Goal: Book appointment/travel/reservation

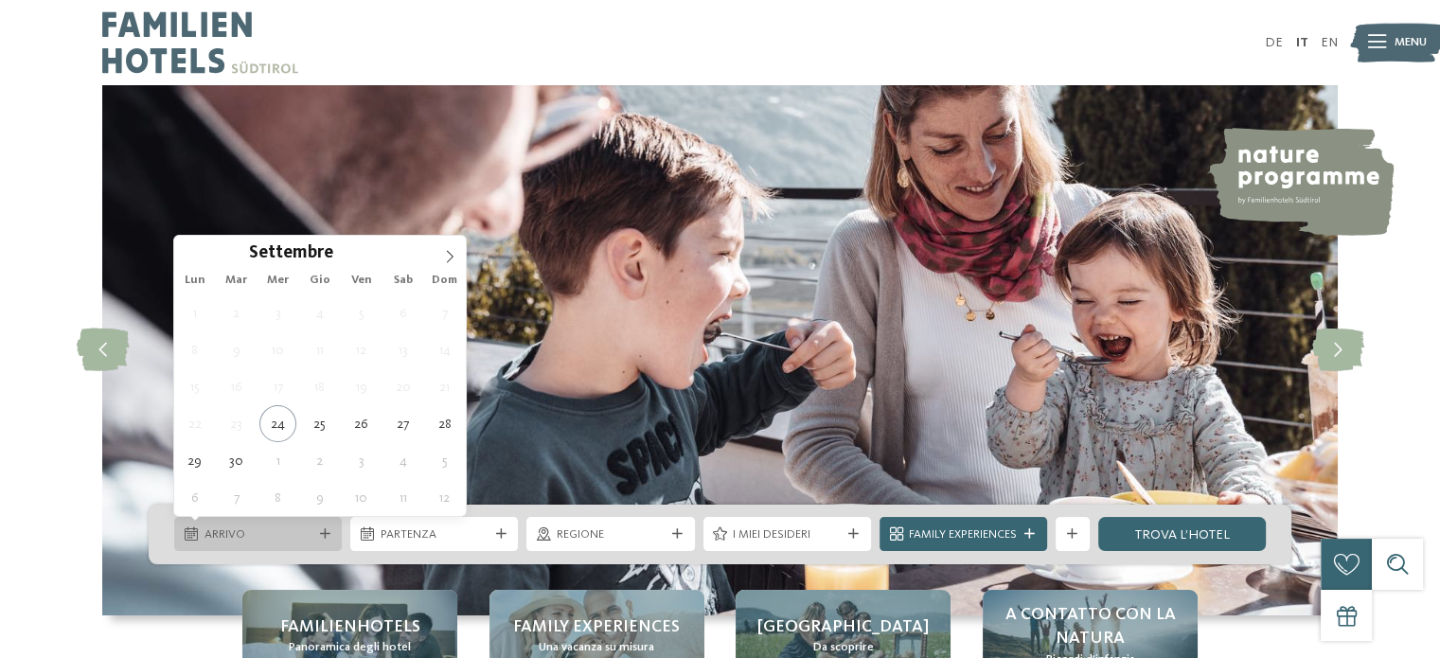
click at [323, 526] on div "Arrivo" at bounding box center [258, 534] width 168 height 34
click at [448, 260] on icon at bounding box center [450, 257] width 7 height 12
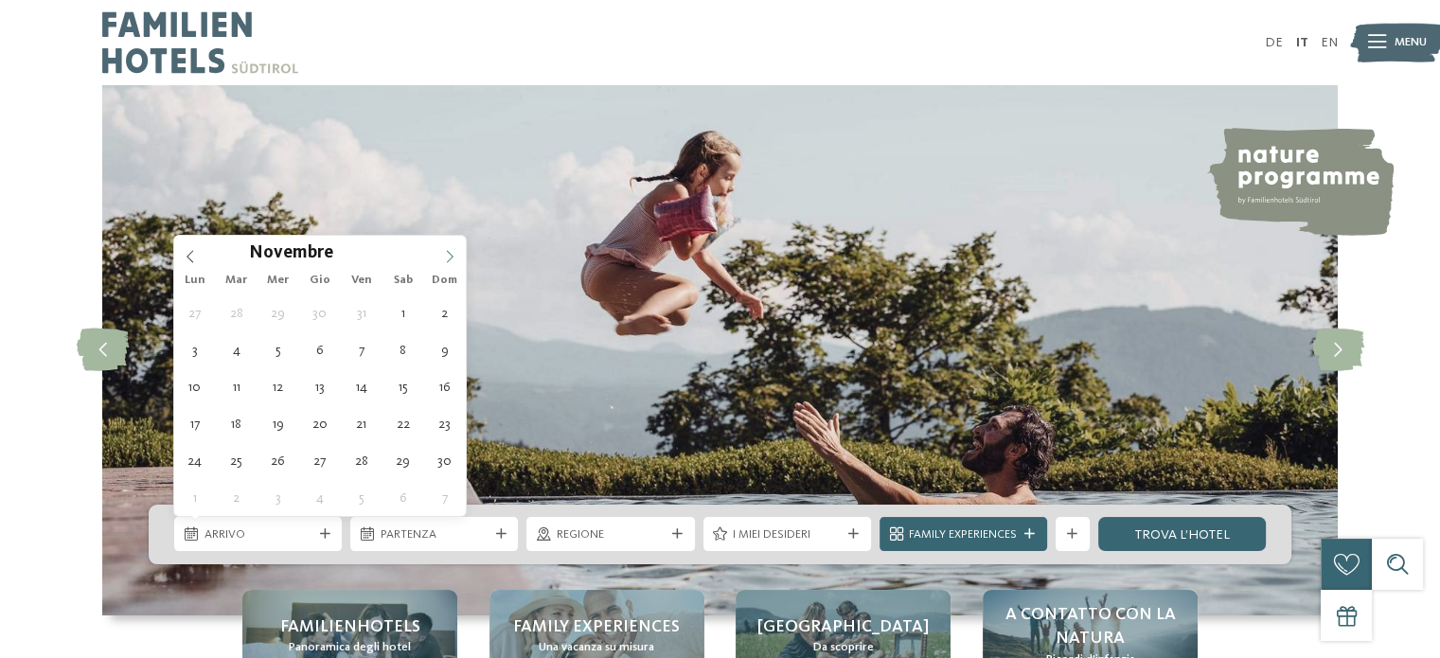
click at [448, 260] on icon at bounding box center [450, 257] width 7 height 12
type input "****"
click at [448, 260] on icon at bounding box center [450, 257] width 7 height 12
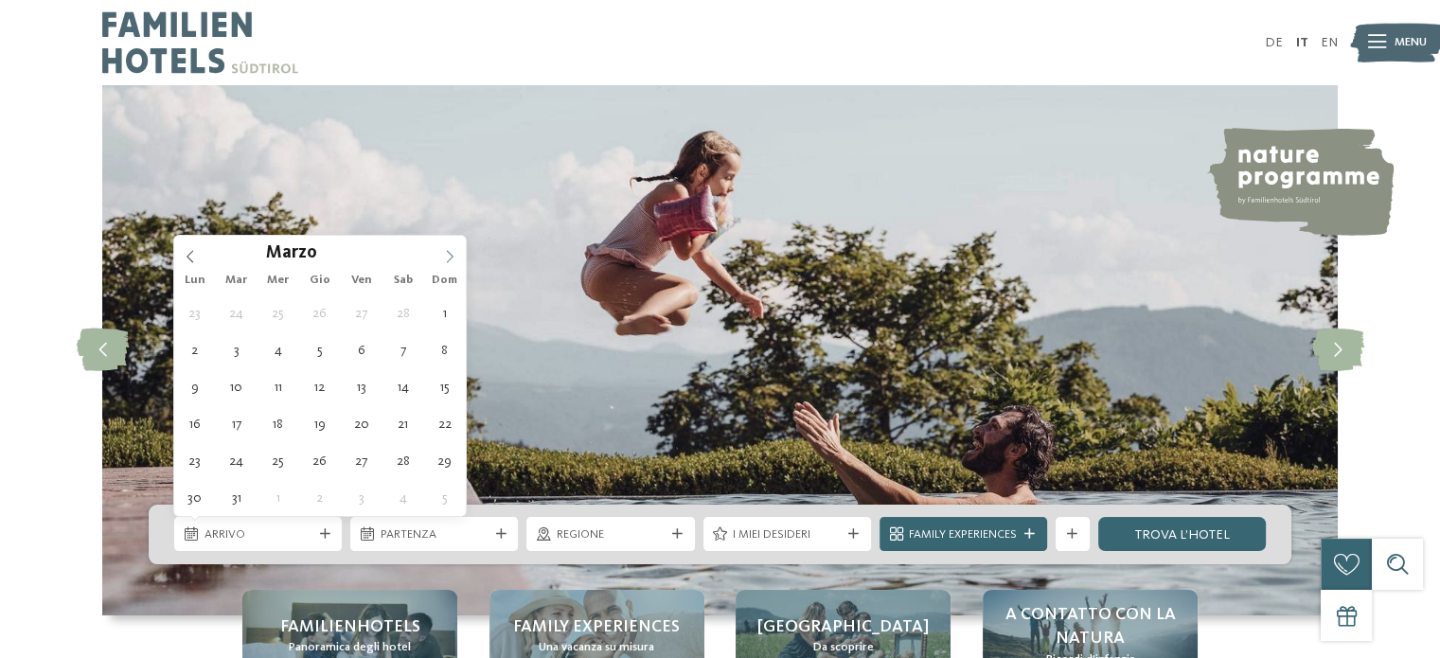
click at [448, 260] on icon at bounding box center [450, 257] width 7 height 12
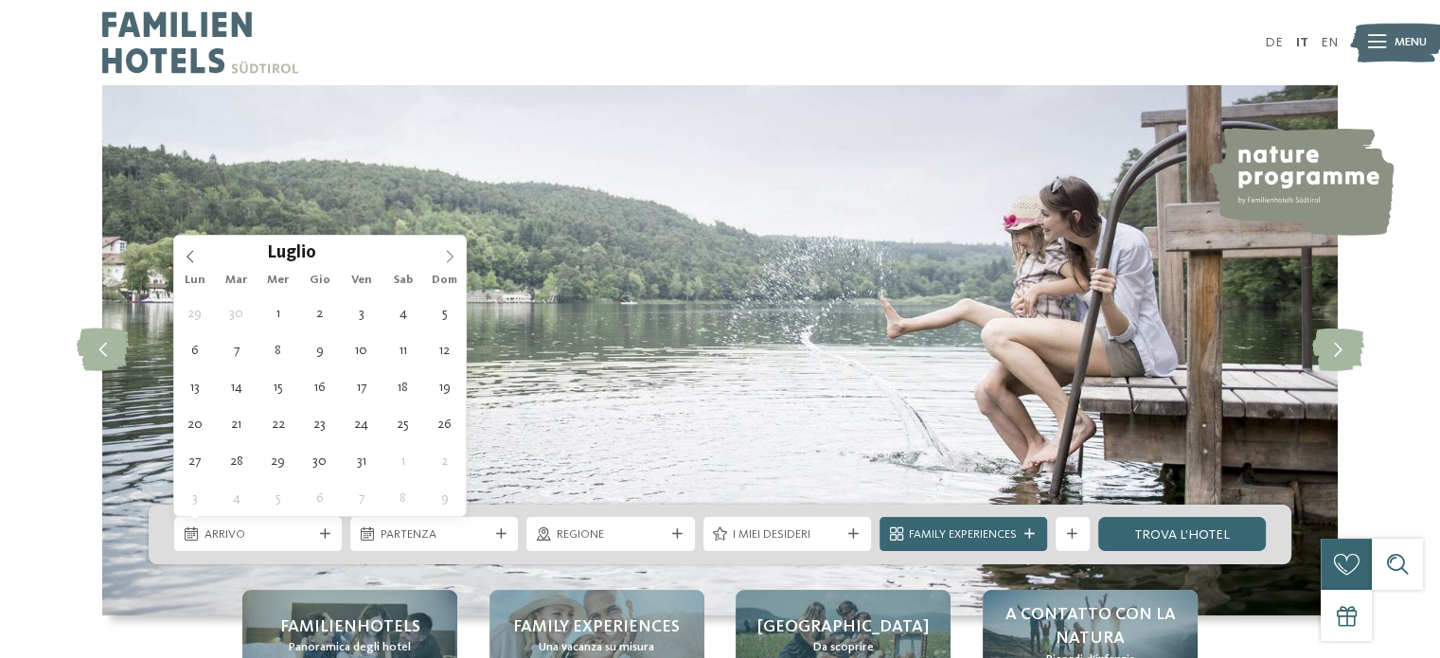
click at [448, 260] on icon at bounding box center [450, 257] width 7 height 12
type div "[DATE]"
type input "****"
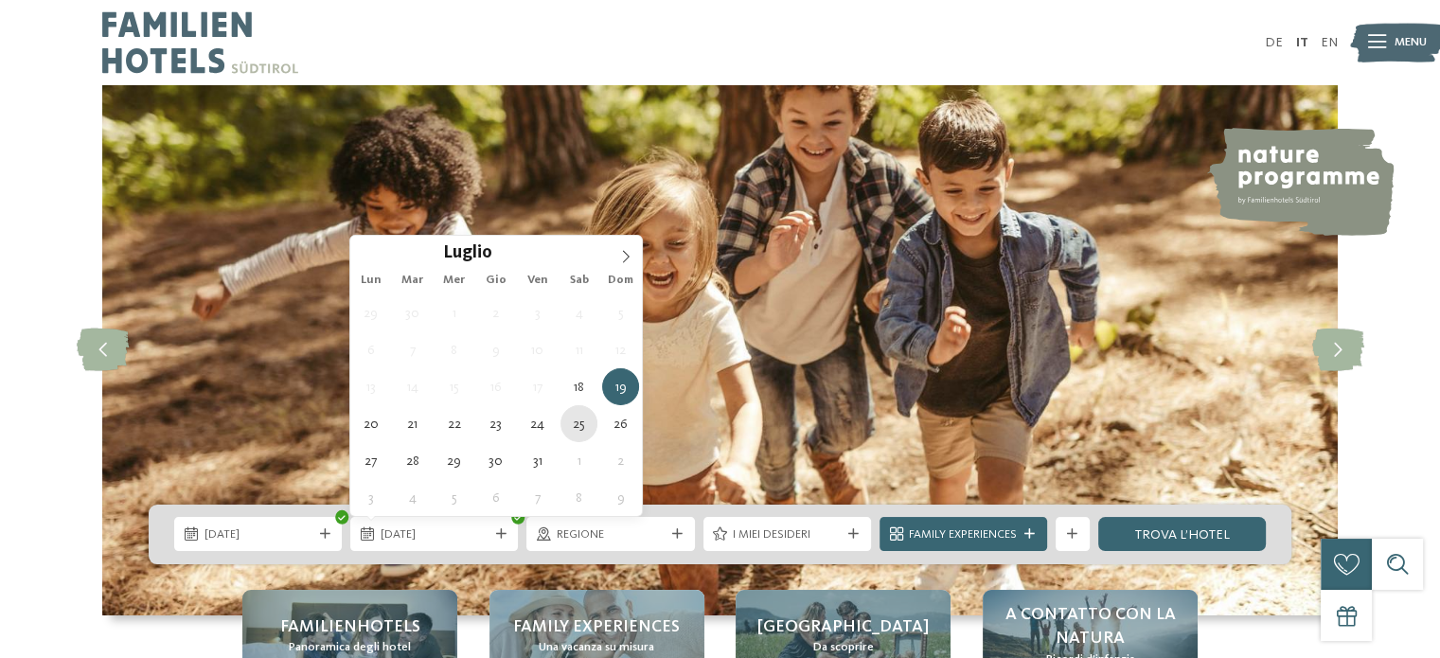
type div "[DATE]"
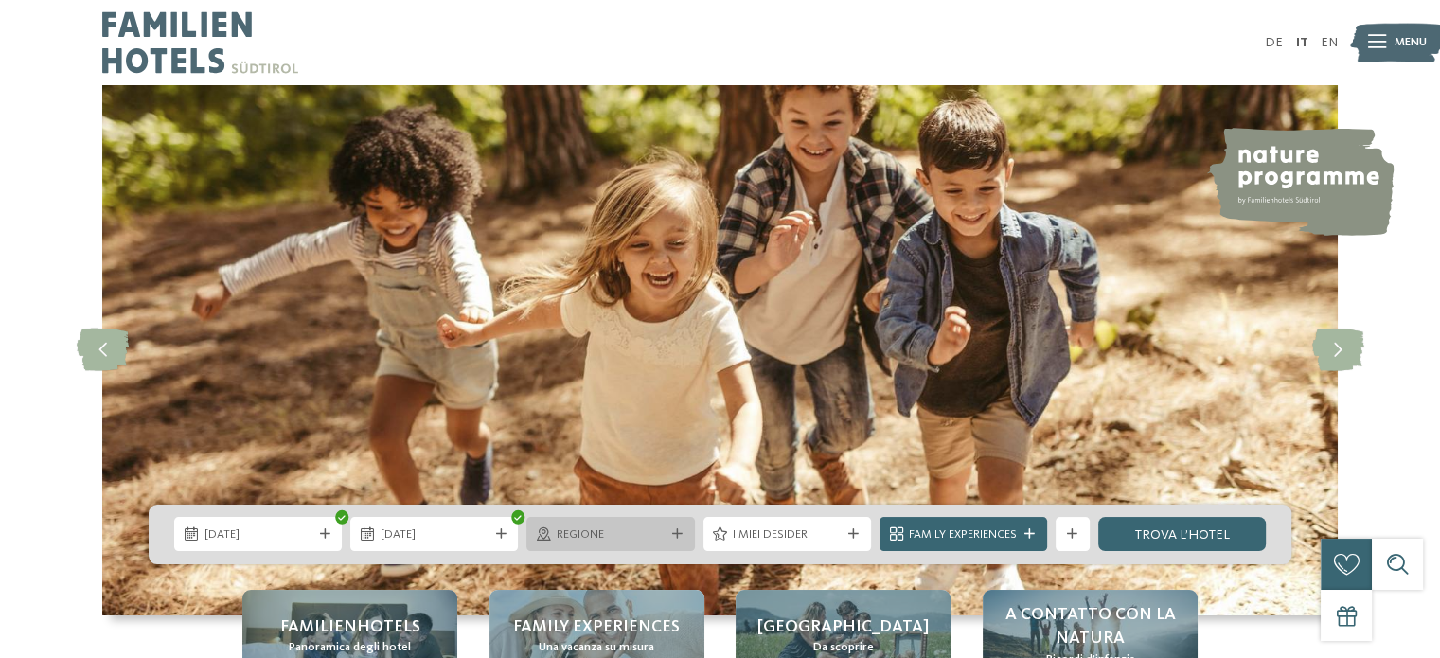
click at [644, 529] on span "Regione" at bounding box center [611, 534] width 108 height 17
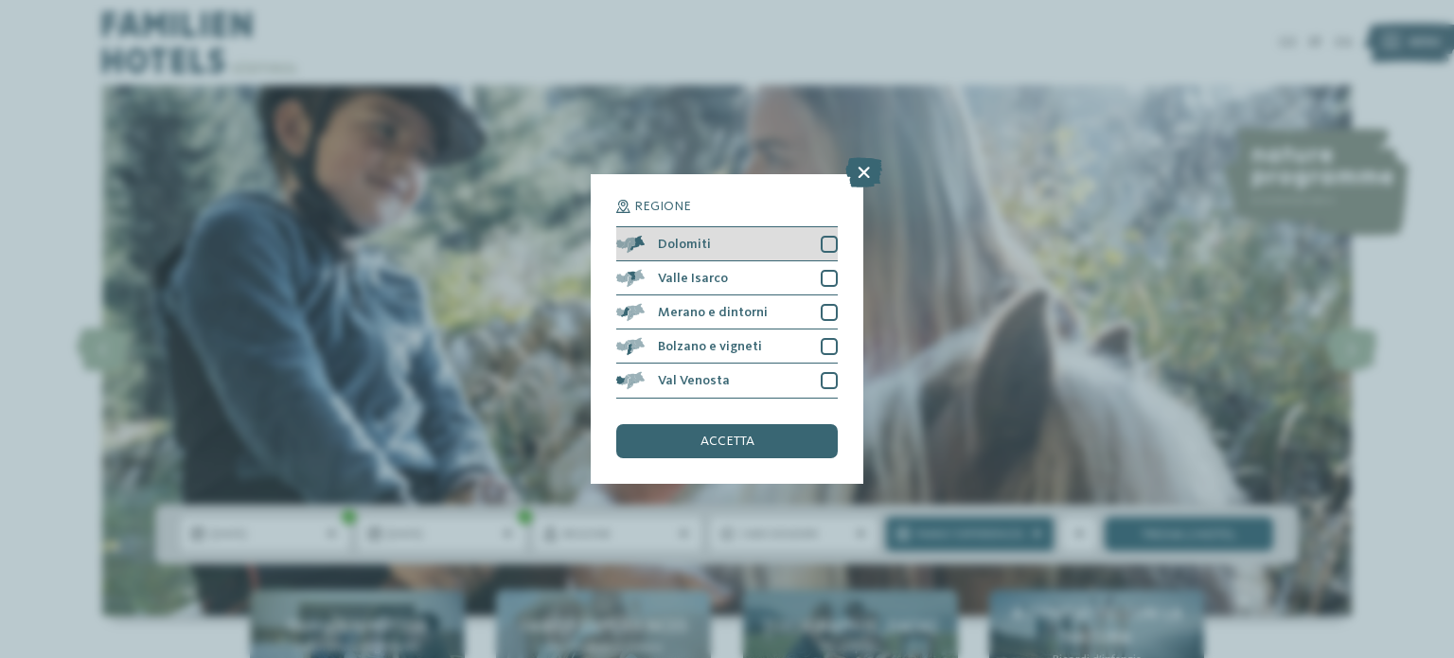
click at [828, 241] on div at bounding box center [829, 244] width 17 height 17
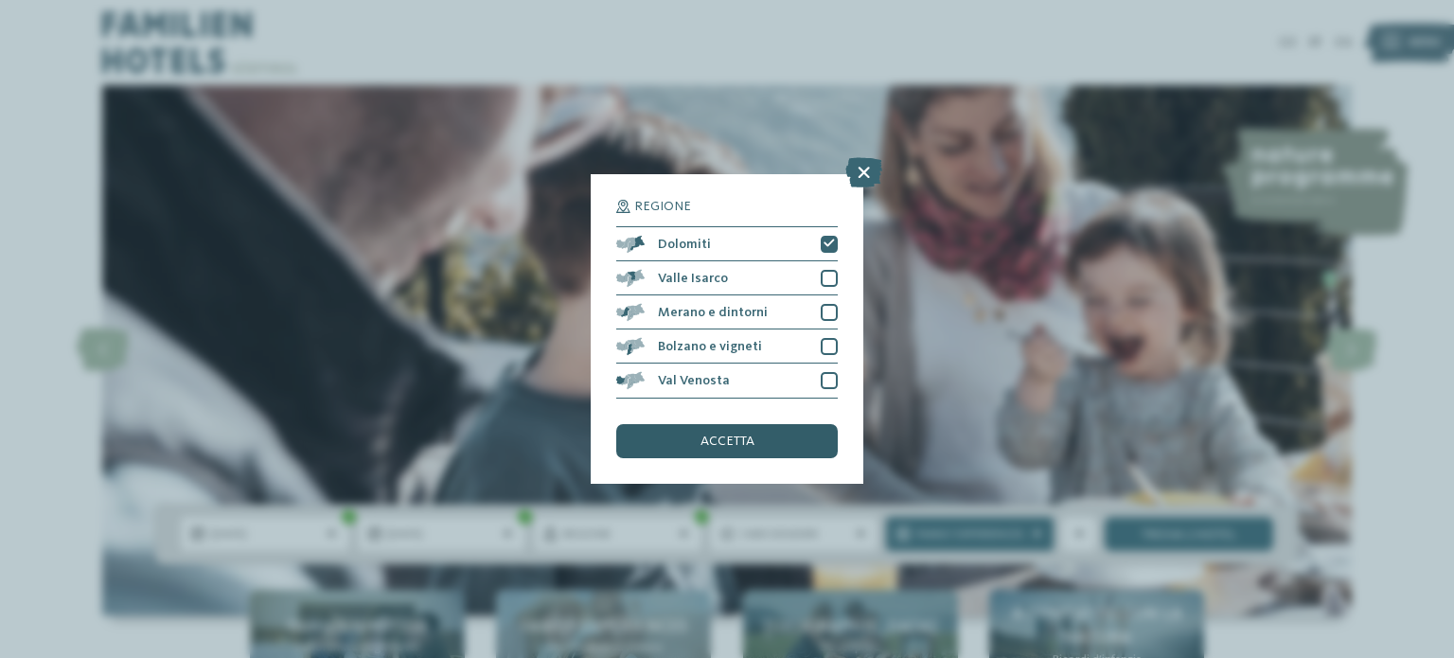
click at [756, 432] on div "accetta" at bounding box center [727, 441] width 222 height 34
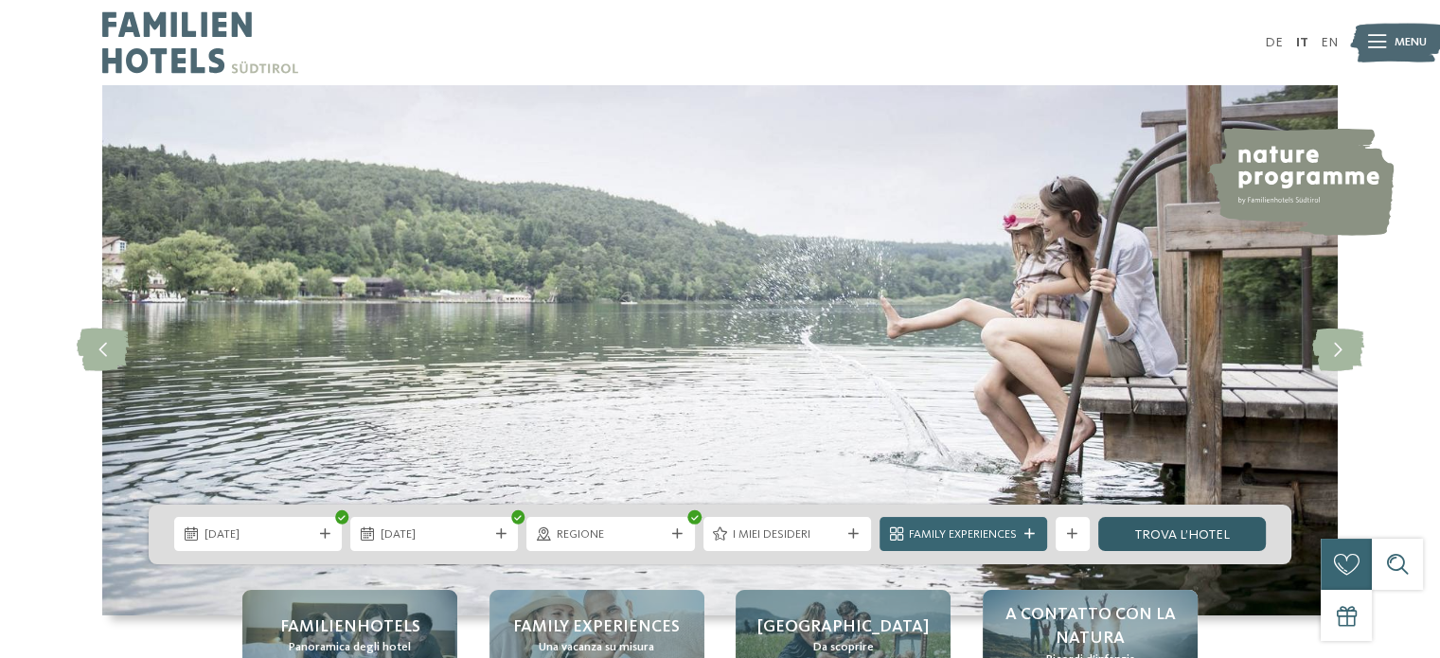
click at [1204, 529] on link "trova l’hotel" at bounding box center [1182, 534] width 168 height 34
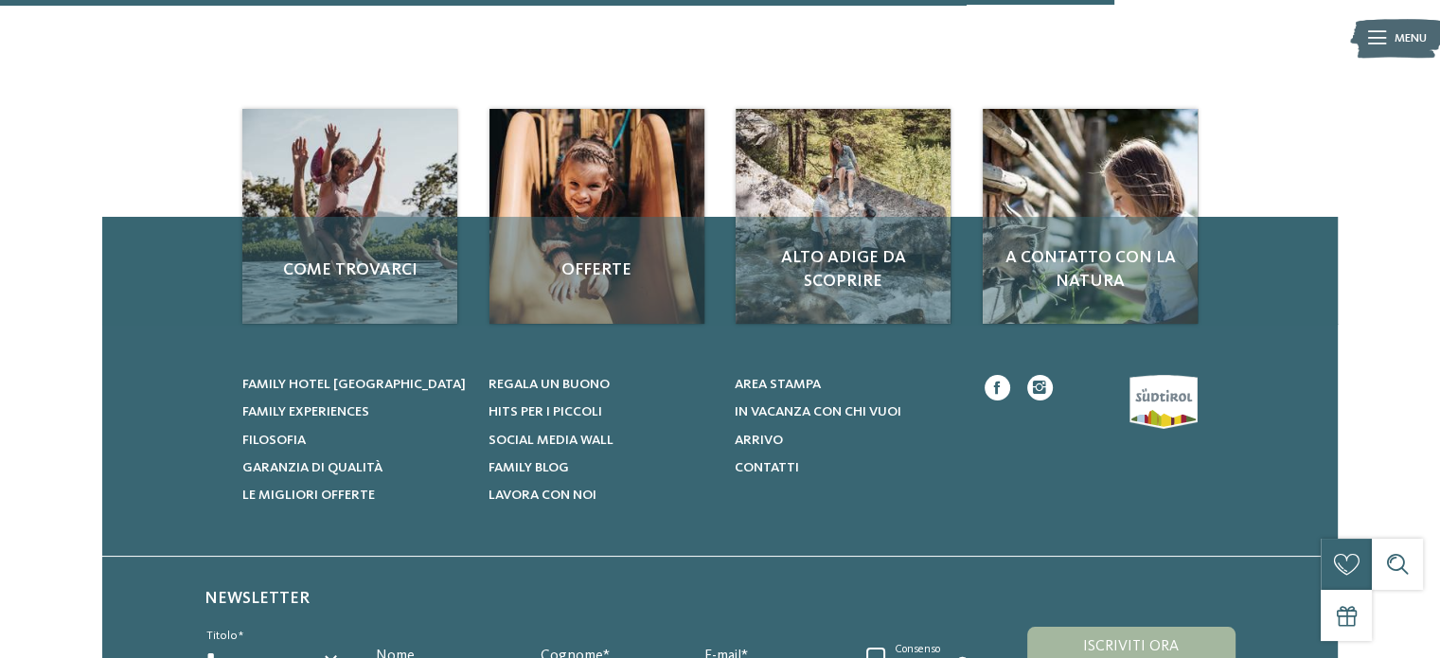
scroll to position [812, 0]
